Goal: Transaction & Acquisition: Purchase product/service

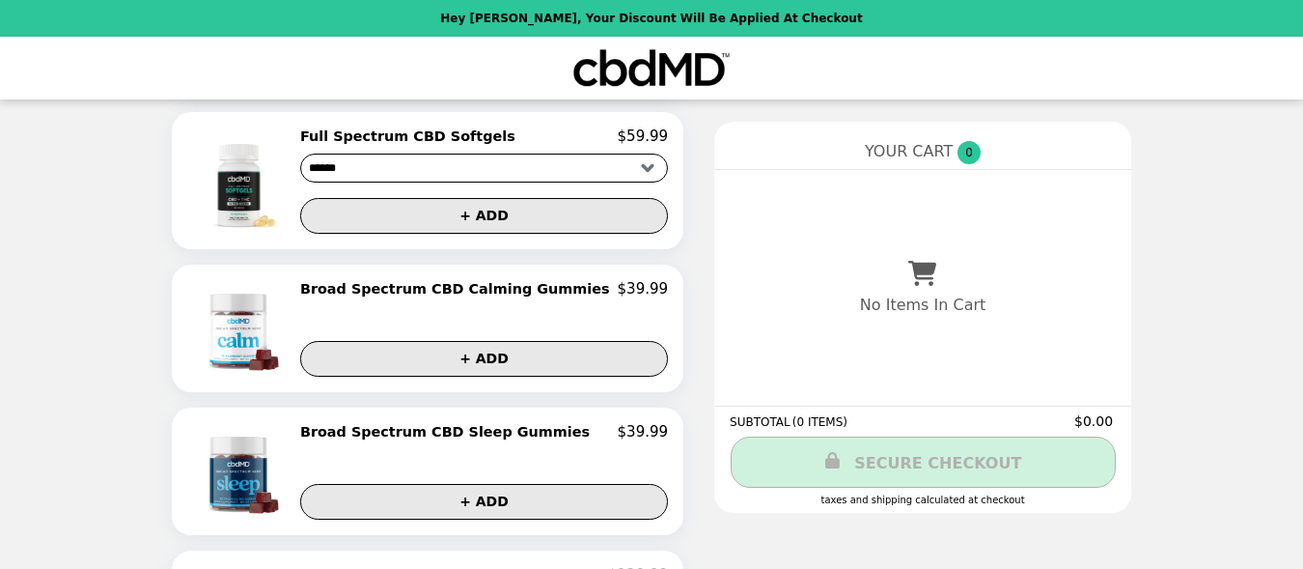
scroll to position [1104, 0]
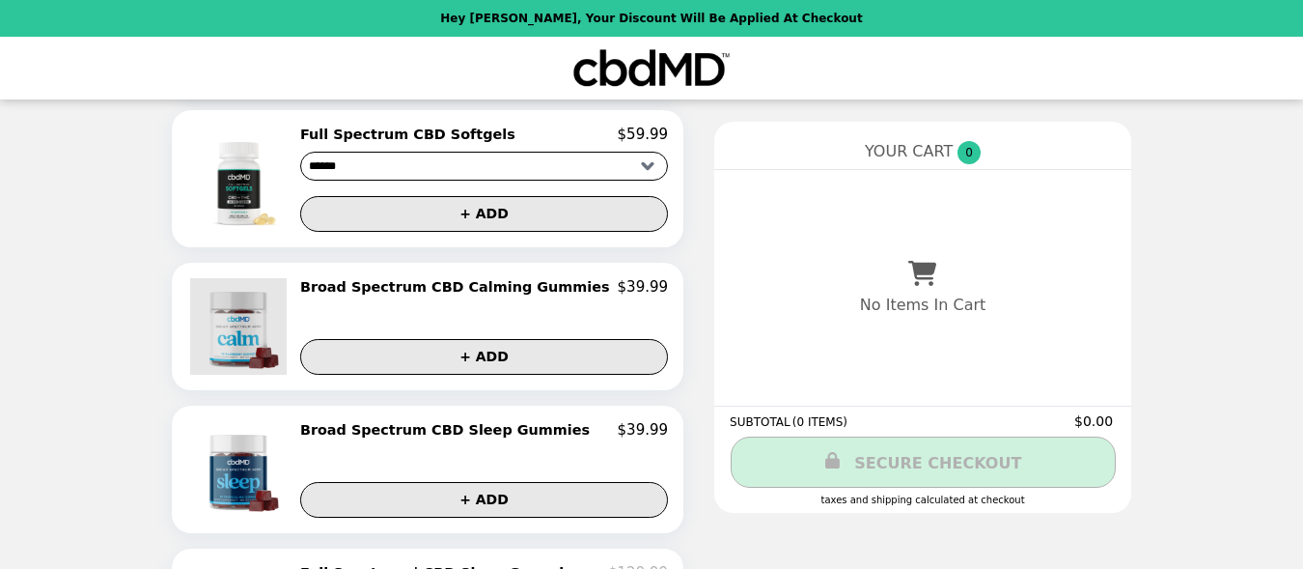
click at [272, 326] on img at bounding box center [240, 326] width 101 height 97
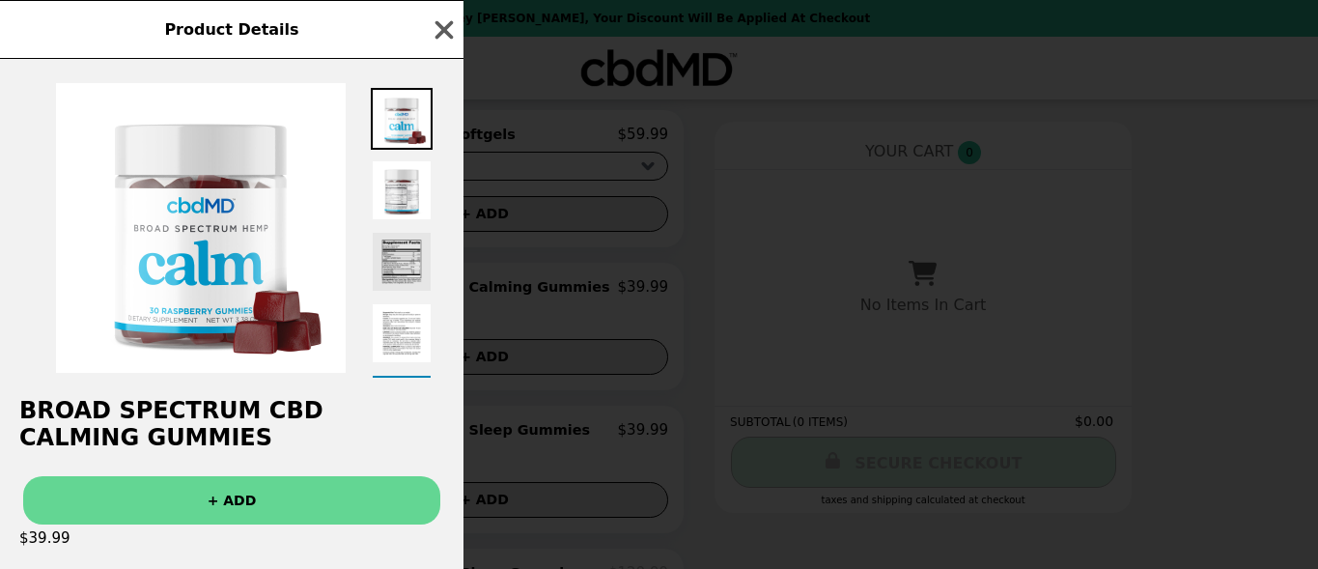
click at [404, 257] on img at bounding box center [402, 262] width 62 height 62
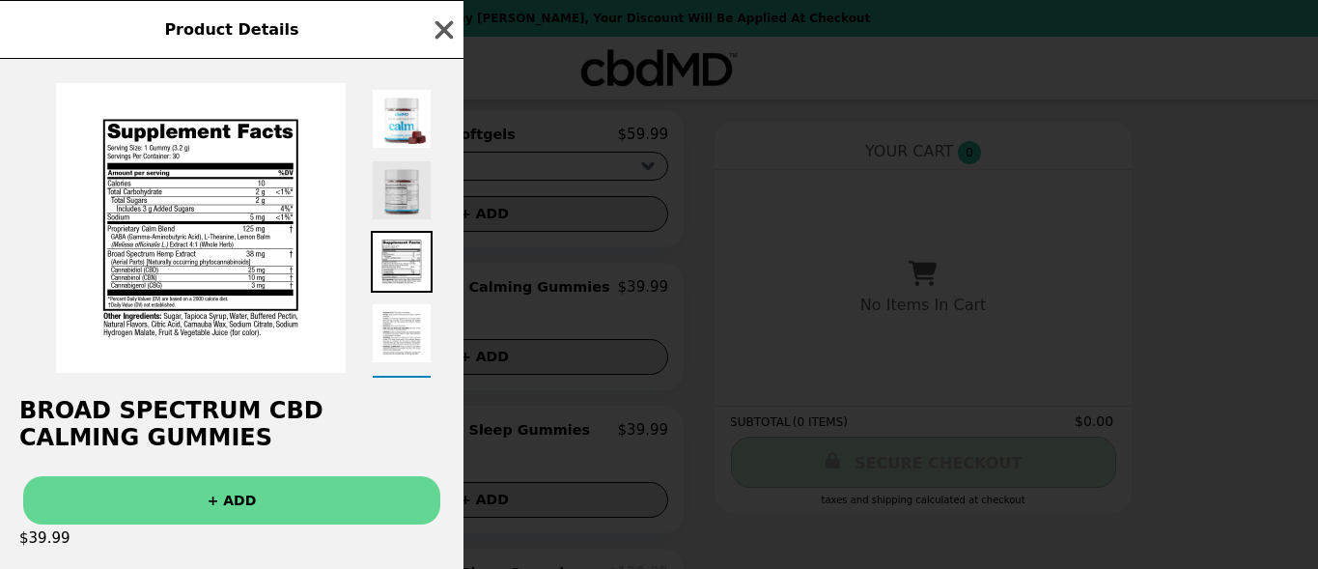
click at [401, 195] on img at bounding box center [402, 190] width 62 height 62
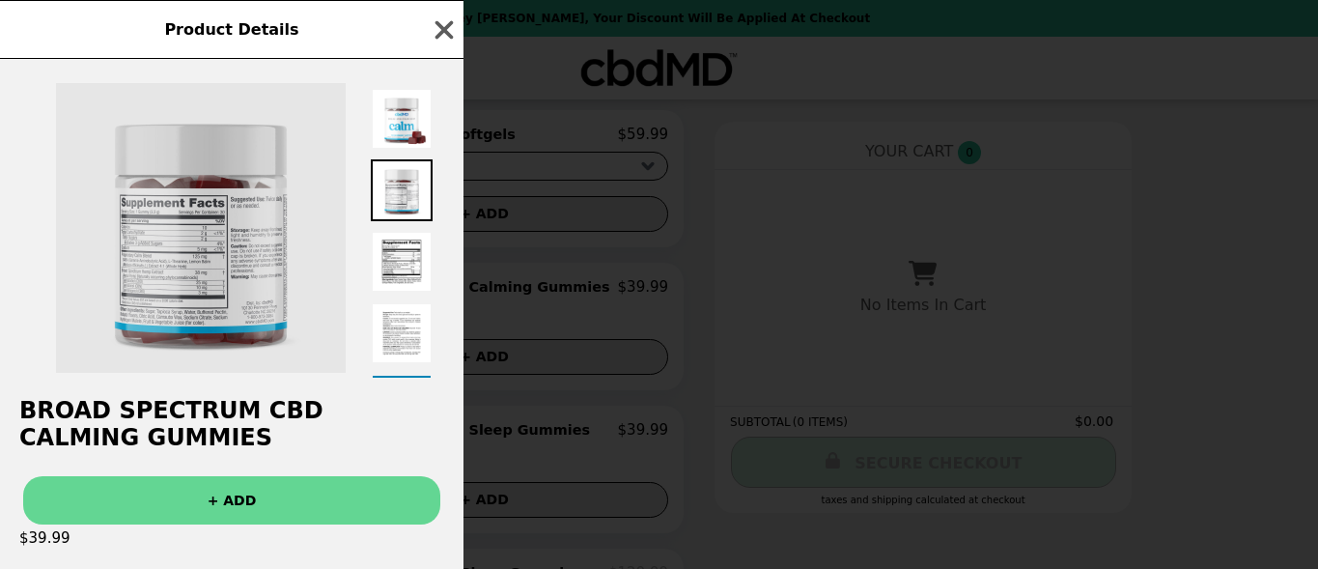
click at [199, 230] on img at bounding box center [201, 228] width 290 height 290
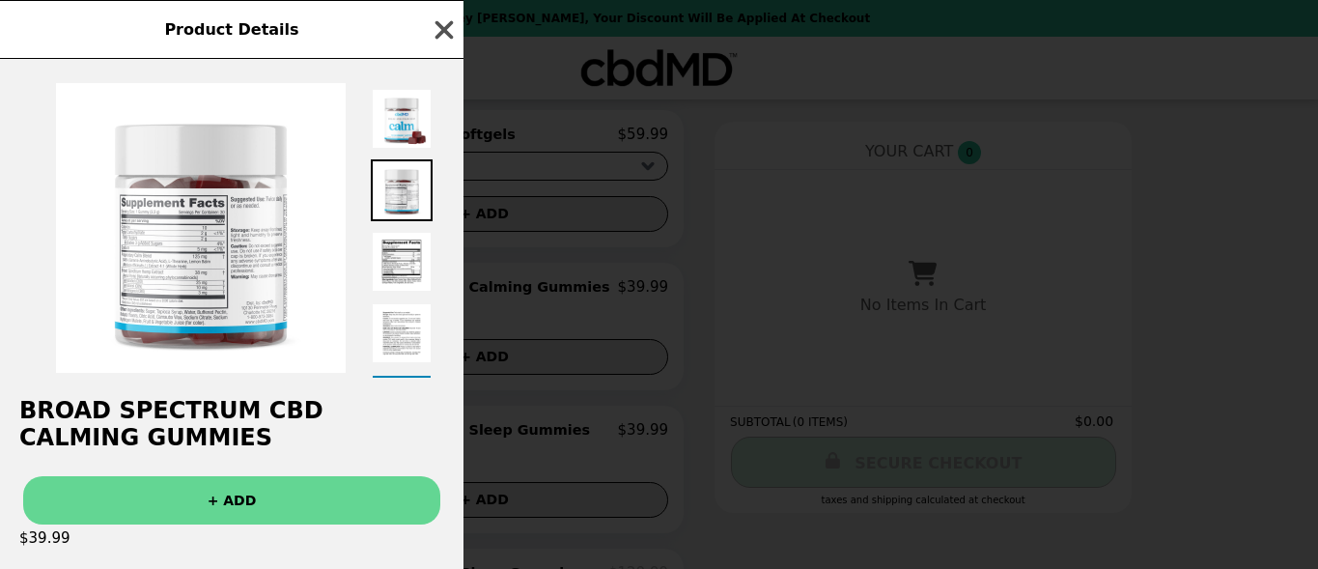
click at [448, 22] on icon "button" at bounding box center [444, 29] width 29 height 29
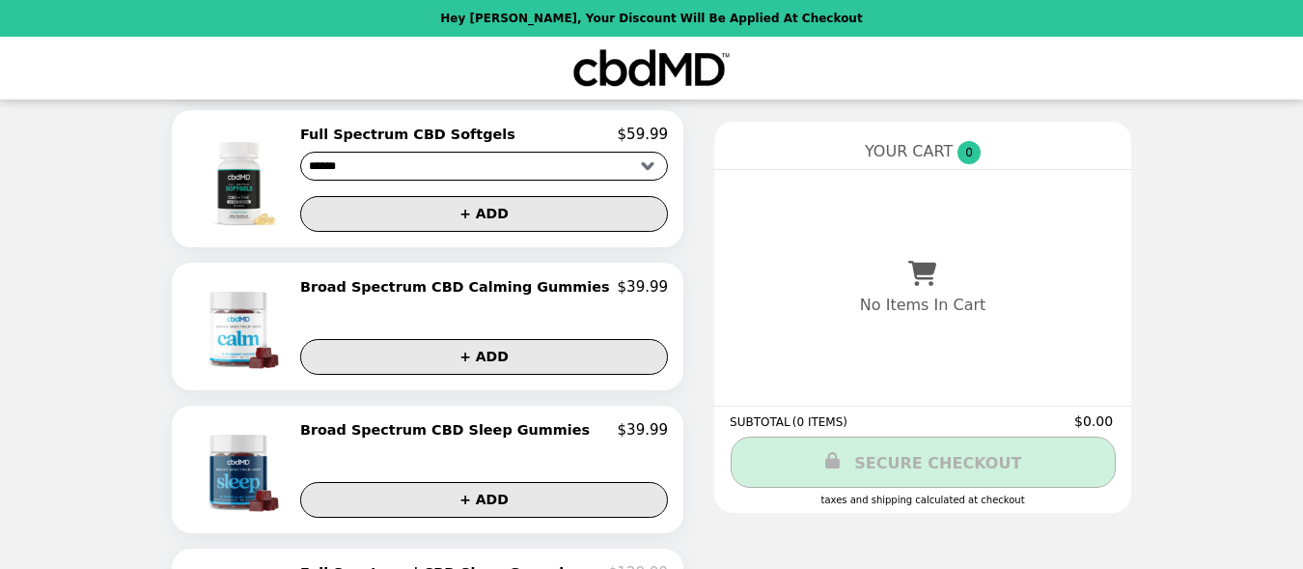
click at [443, 284] on h2 "Broad Spectrum CBD Calming Gummies" at bounding box center [459, 286] width 318 height 17
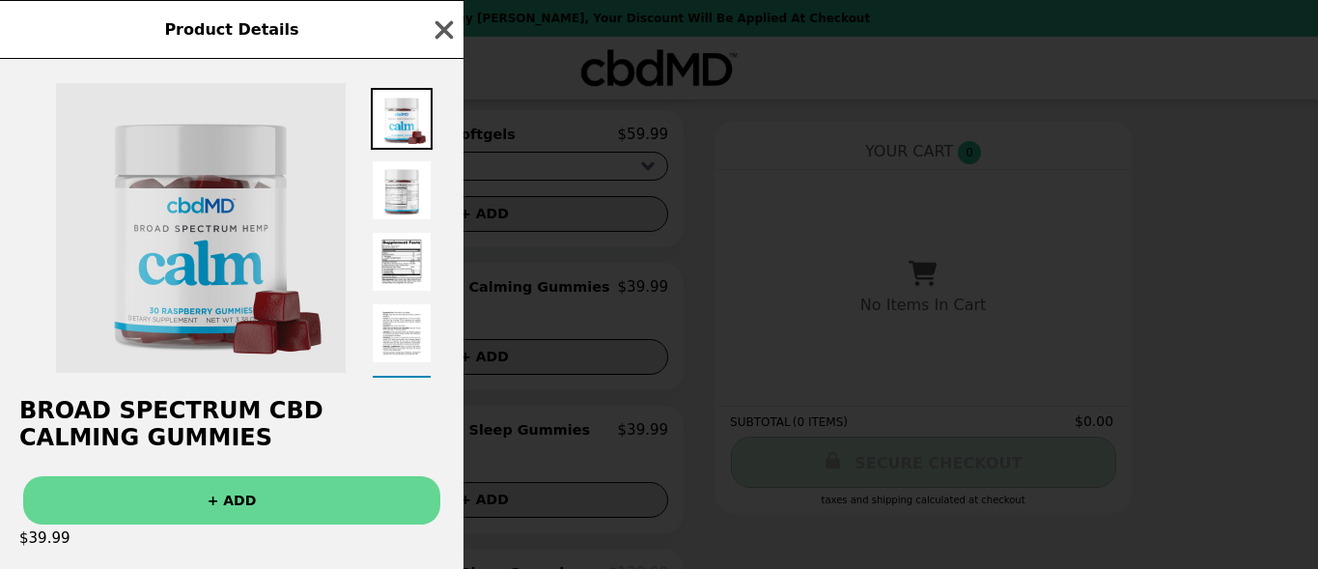
click at [229, 214] on img at bounding box center [201, 228] width 290 height 290
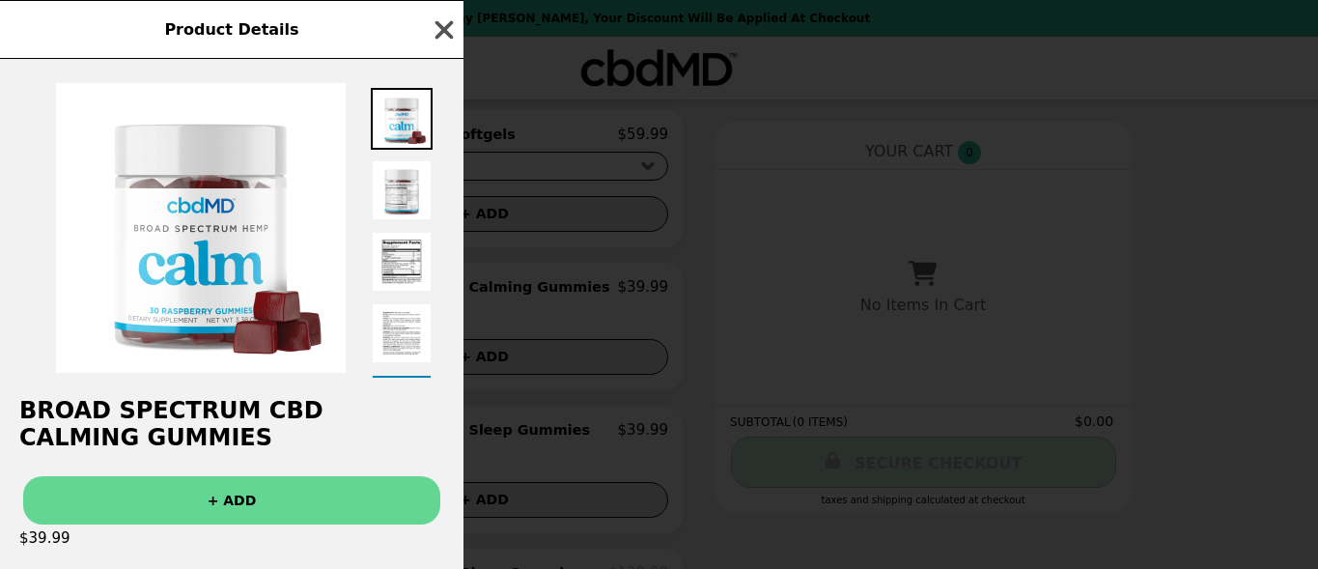
click at [448, 27] on icon "button" at bounding box center [444, 29] width 18 height 18
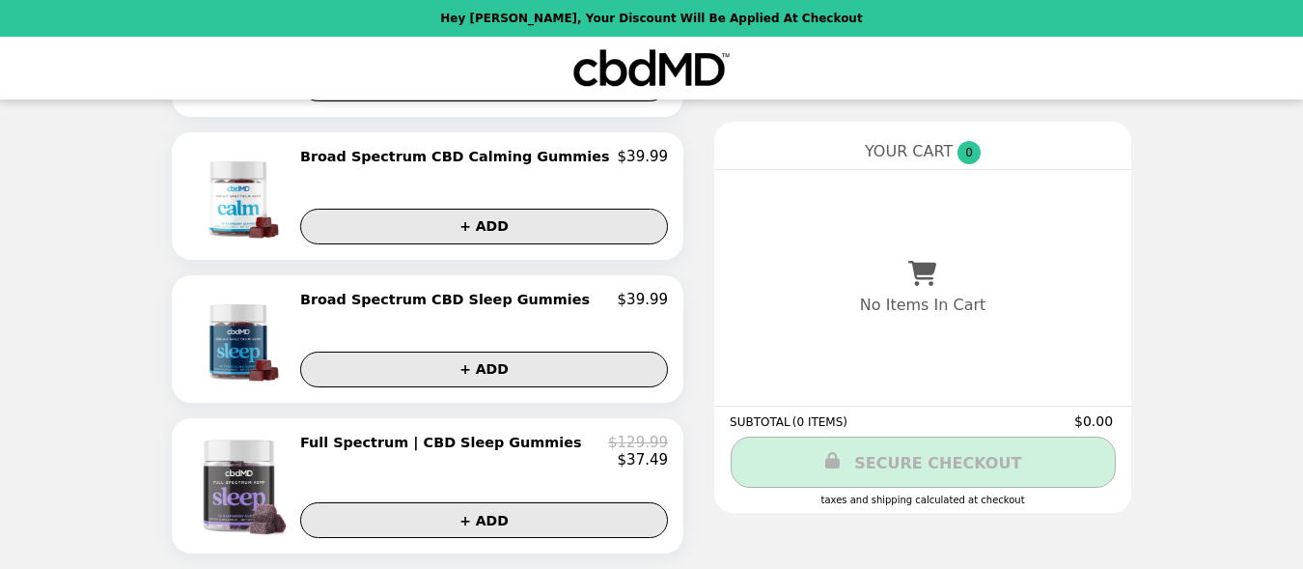
scroll to position [1234, 0]
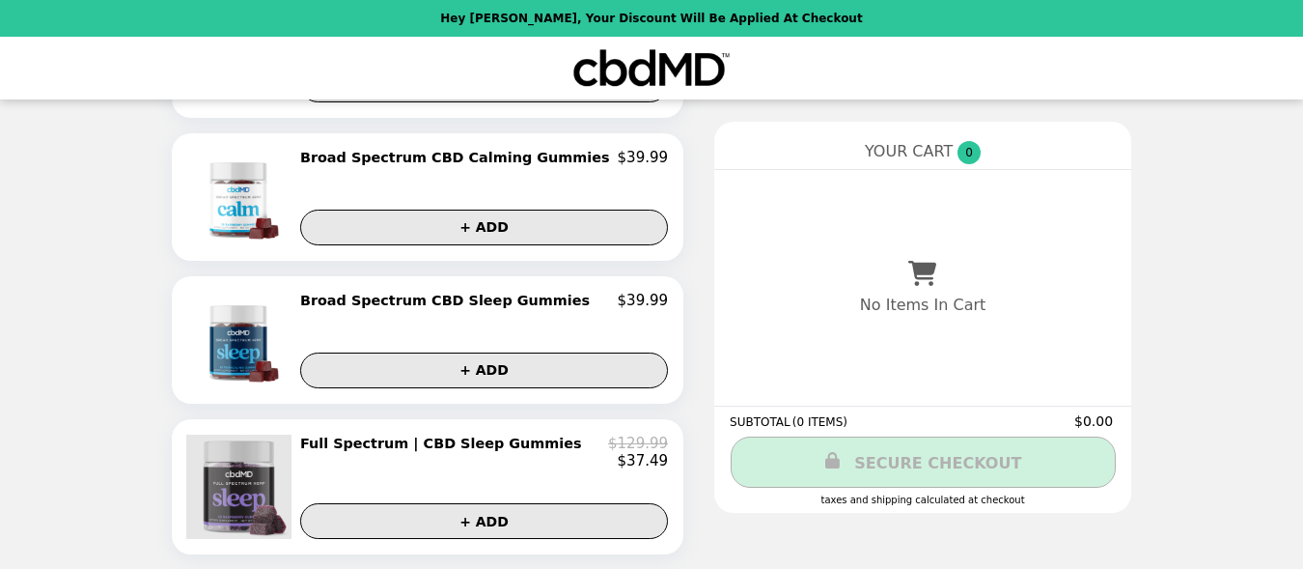
click at [270, 471] on img at bounding box center [240, 486] width 109 height 104
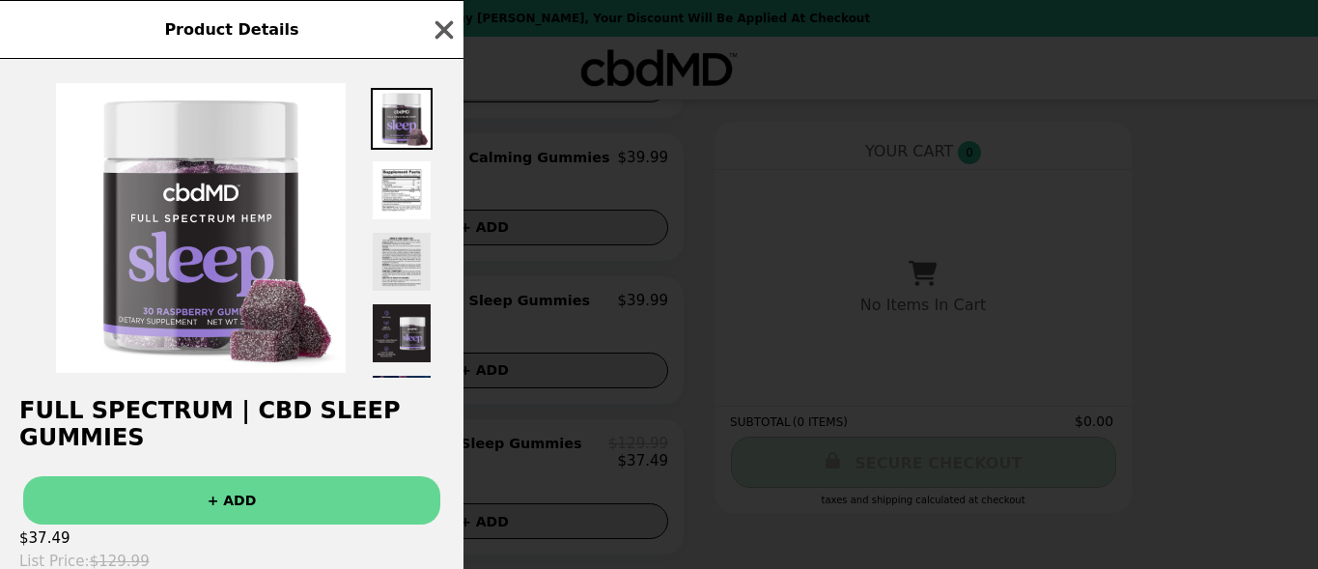
click at [403, 263] on img at bounding box center [402, 262] width 62 height 62
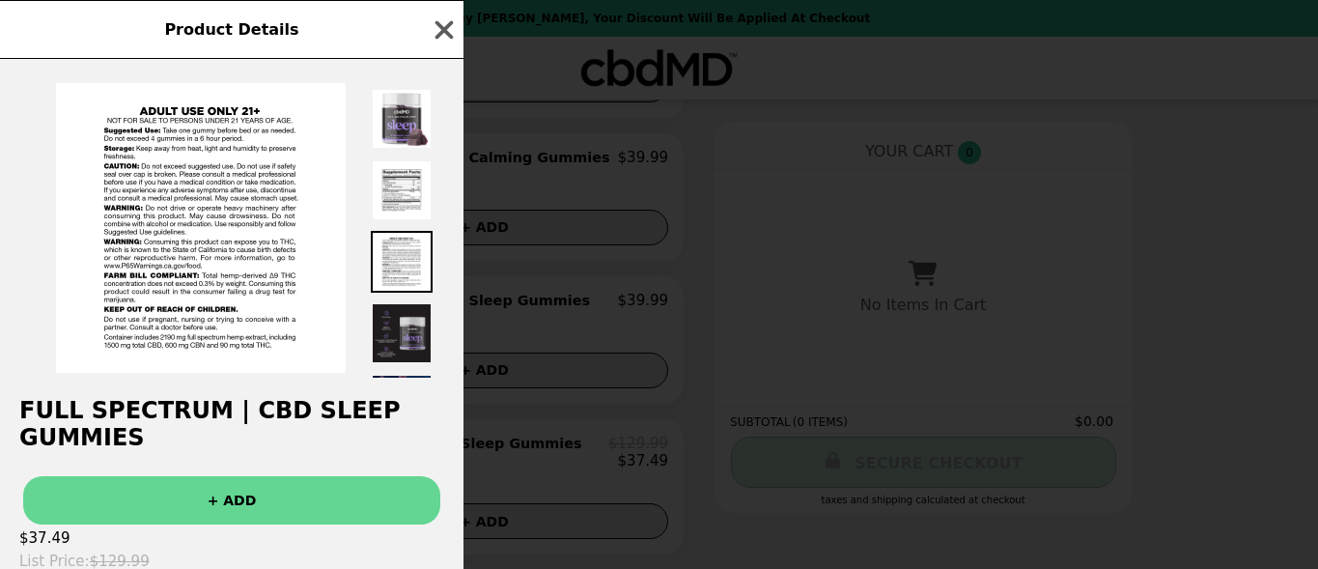
click at [393, 328] on img at bounding box center [402, 333] width 62 height 62
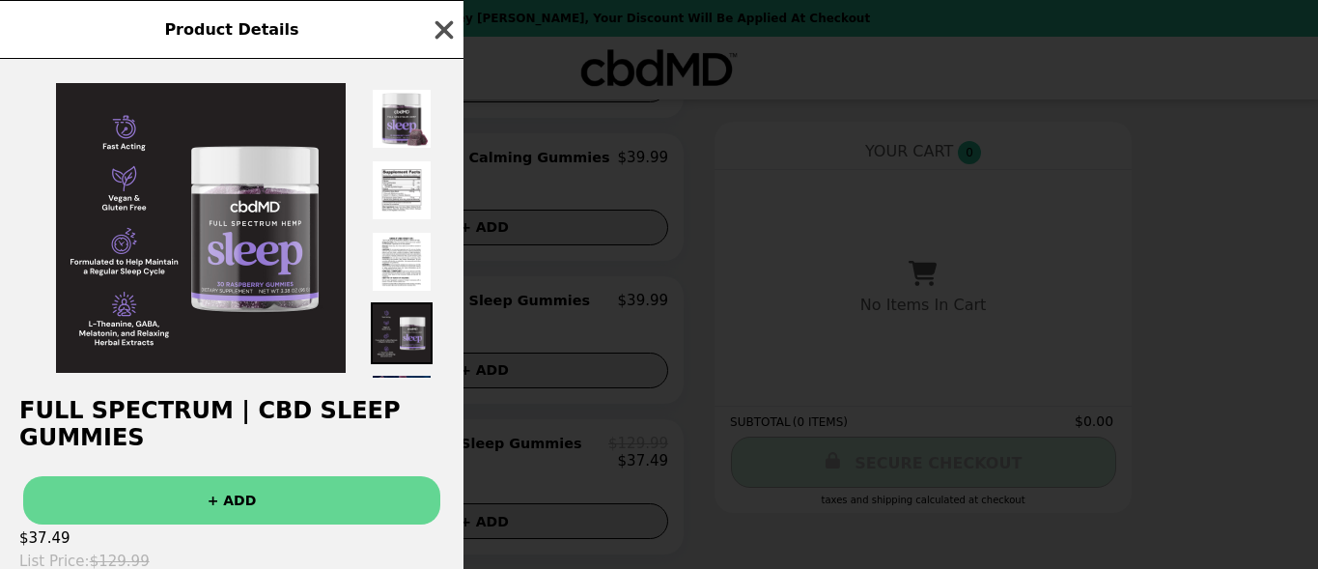
click at [446, 27] on icon "button" at bounding box center [444, 29] width 18 height 18
